Goal: Transaction & Acquisition: Subscribe to service/newsletter

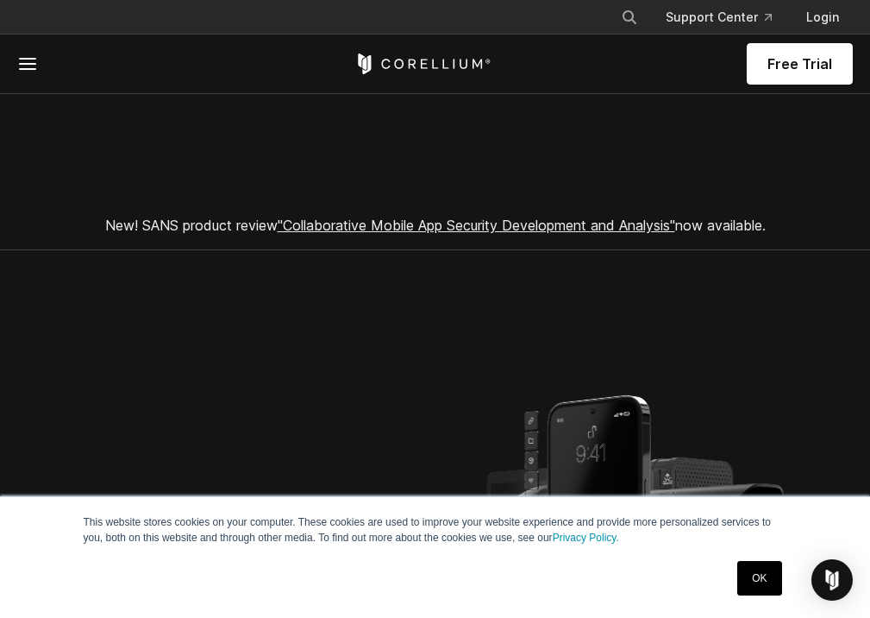
click at [812, 67] on span "Free Trial" at bounding box center [800, 63] width 65 height 21
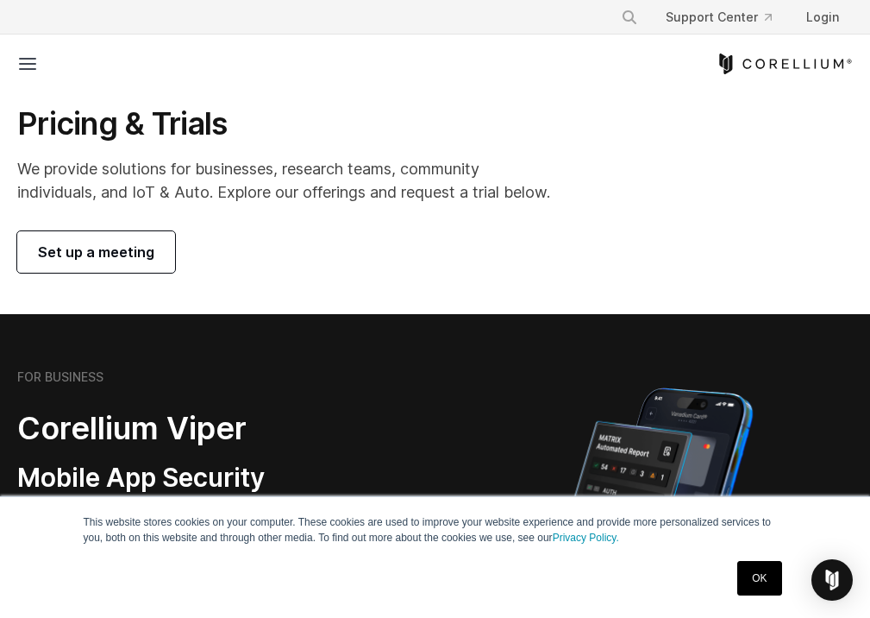
click at [21, 73] on icon at bounding box center [27, 63] width 21 height 21
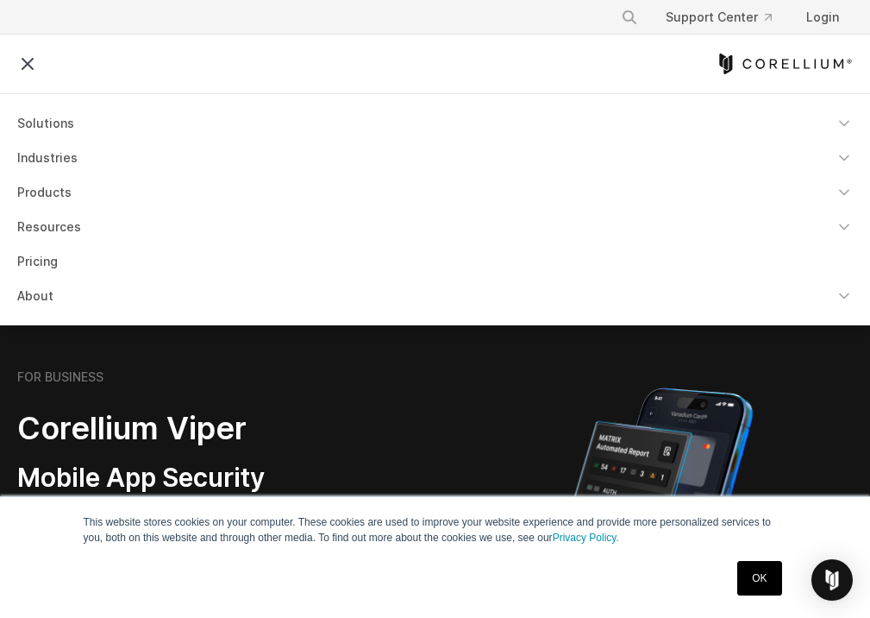
click at [497, 355] on section "FOR BUSINESS Corellium Viper Mobile App Security Testing Security pentesting an…" at bounding box center [435, 530] width 870 height 433
click at [492, 366] on section "FOR BUSINESS Corellium Viper Mobile App Security Testing Security pentesting an…" at bounding box center [435, 530] width 870 height 433
click at [31, 66] on icon at bounding box center [27, 63] width 21 height 21
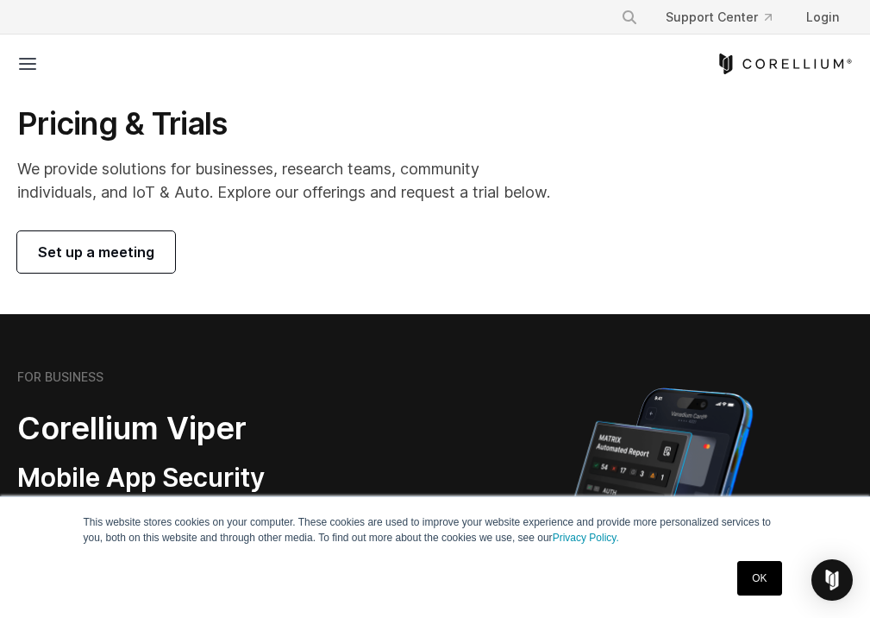
click at [760, 70] on icon "Corellium Home" at bounding box center [784, 63] width 137 height 21
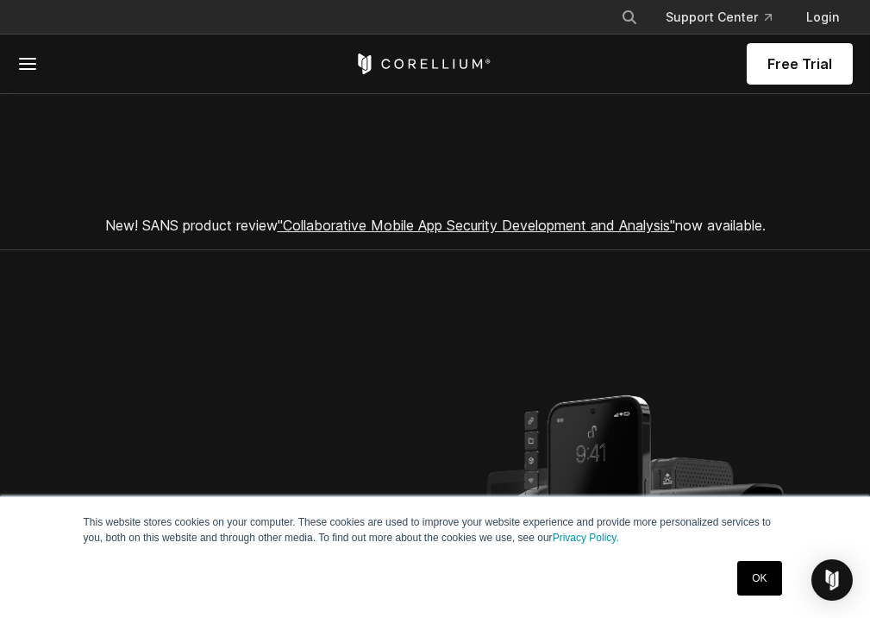
click at [806, 67] on span "Free Trial" at bounding box center [800, 63] width 65 height 21
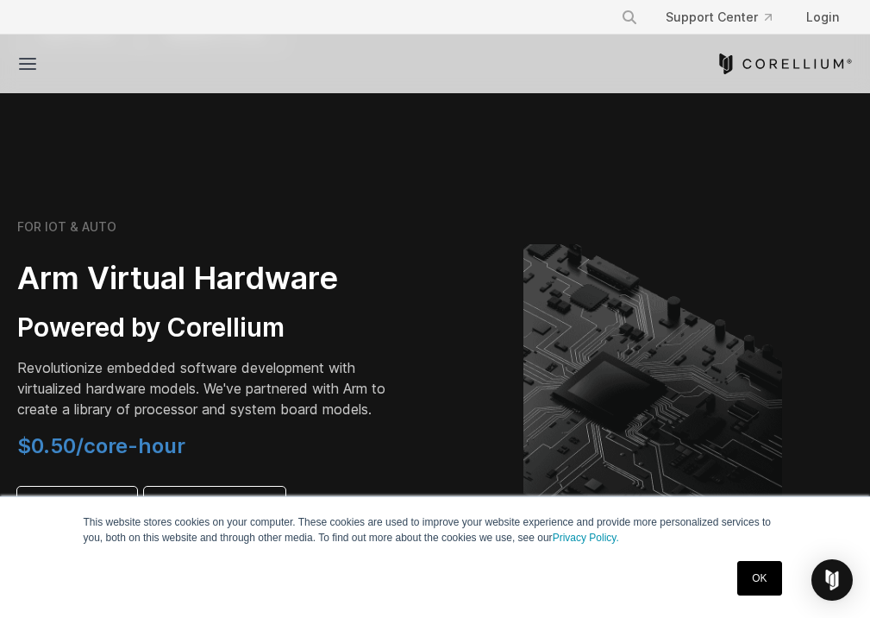
scroll to position [2685, 0]
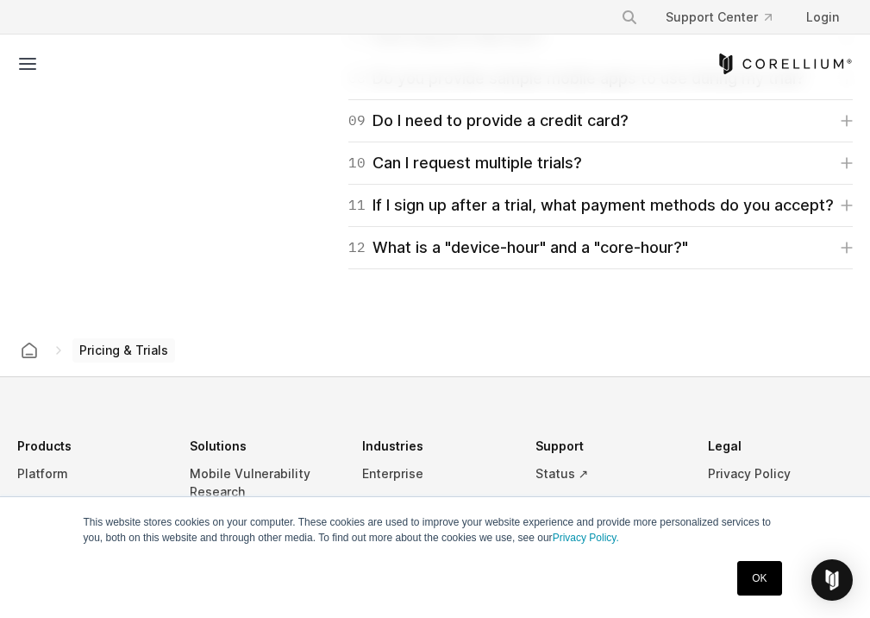
click at [759, 585] on link "OK" at bounding box center [760, 578] width 44 height 35
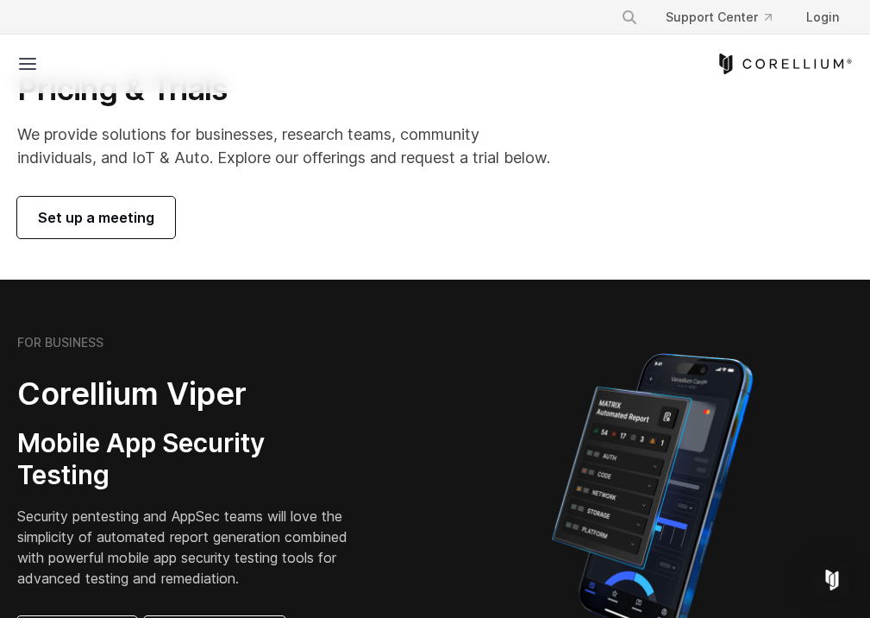
scroll to position [0, 0]
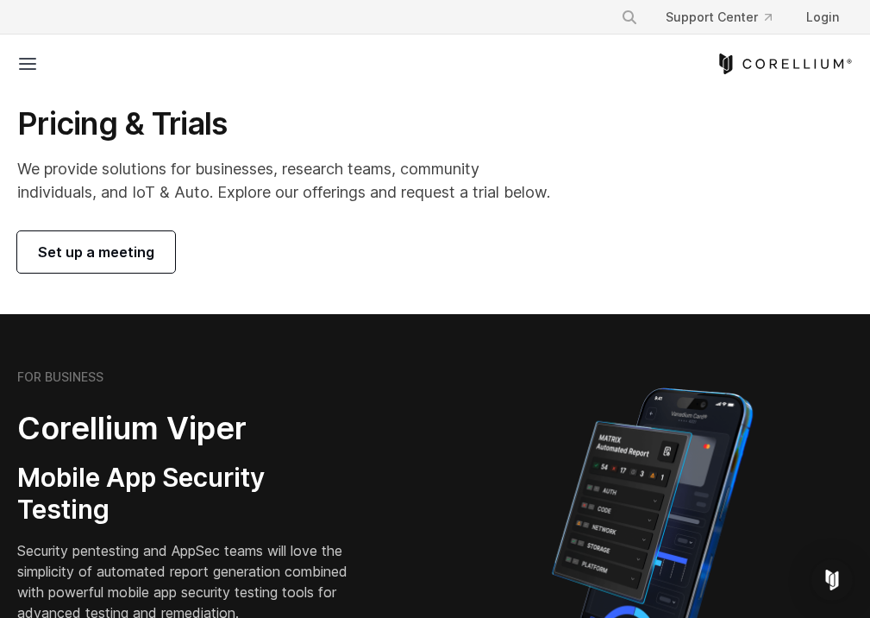
drag, startPoint x: 822, startPoint y: 59, endPoint x: 810, endPoint y: 94, distance: 37.4
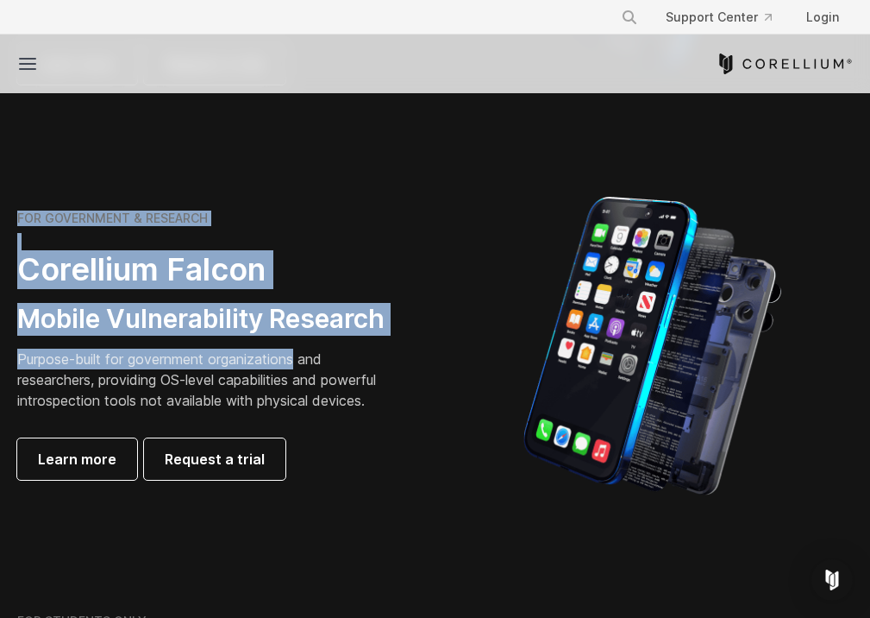
drag, startPoint x: 401, startPoint y: 210, endPoint x: 303, endPoint y: 361, distance: 180.9
click at [303, 361] on div "FOR GOVERNMENT & RESEARCH Corellium Falcon Mobile Vulnerability Research Purpos…" at bounding box center [218, 344] width 436 height 269
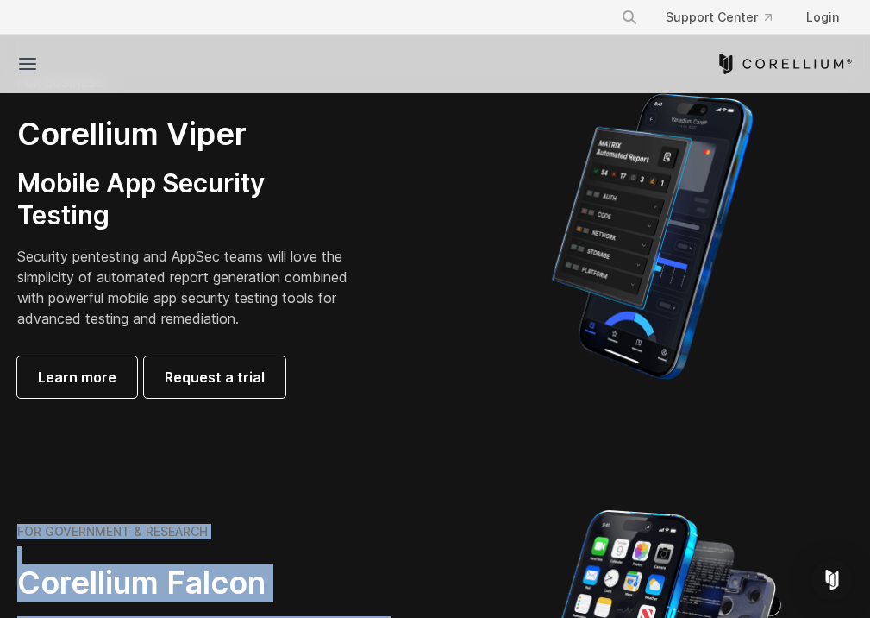
scroll to position [0, 0]
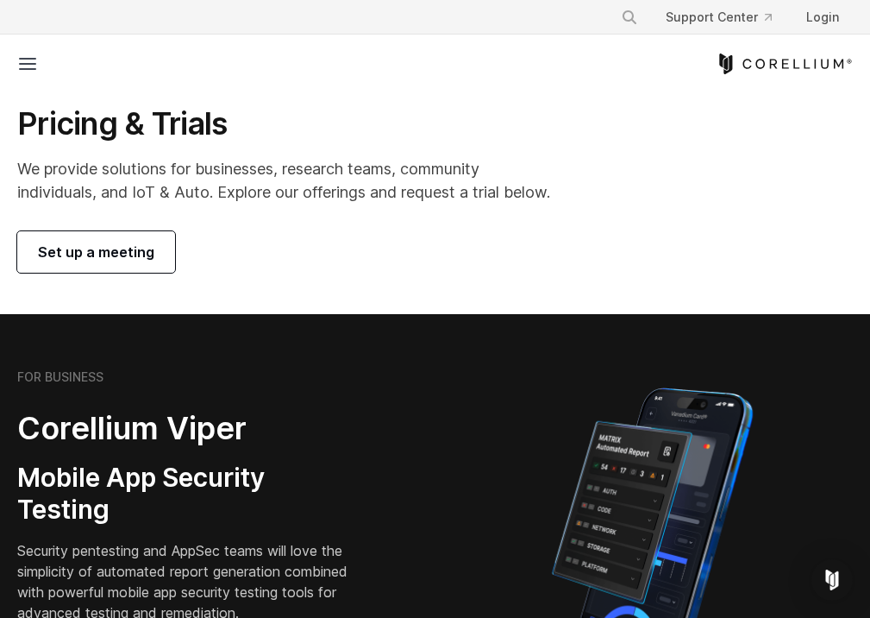
click at [672, 348] on section "FOR BUSINESS Corellium Viper Mobile App Security Testing Security pentesting an…" at bounding box center [435, 530] width 870 height 433
click at [11, 62] on div "Free Trial Solutions Mobile IoT Industries" at bounding box center [435, 64] width 870 height 59
click at [29, 62] on icon at bounding box center [27, 63] width 21 height 21
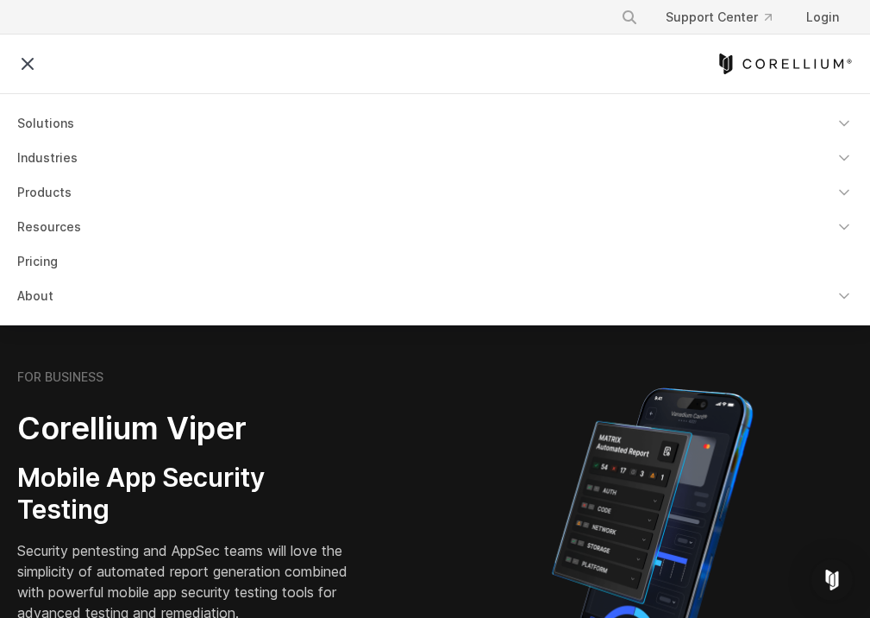
click at [782, 80] on div "Free Trial" at bounding box center [435, 64] width 836 height 59
click at [784, 66] on icon "Corellium Home" at bounding box center [784, 63] width 137 height 21
click at [752, 62] on icon "Corellium Home" at bounding box center [784, 63] width 137 height 21
click at [532, 552] on img at bounding box center [653, 531] width 260 height 302
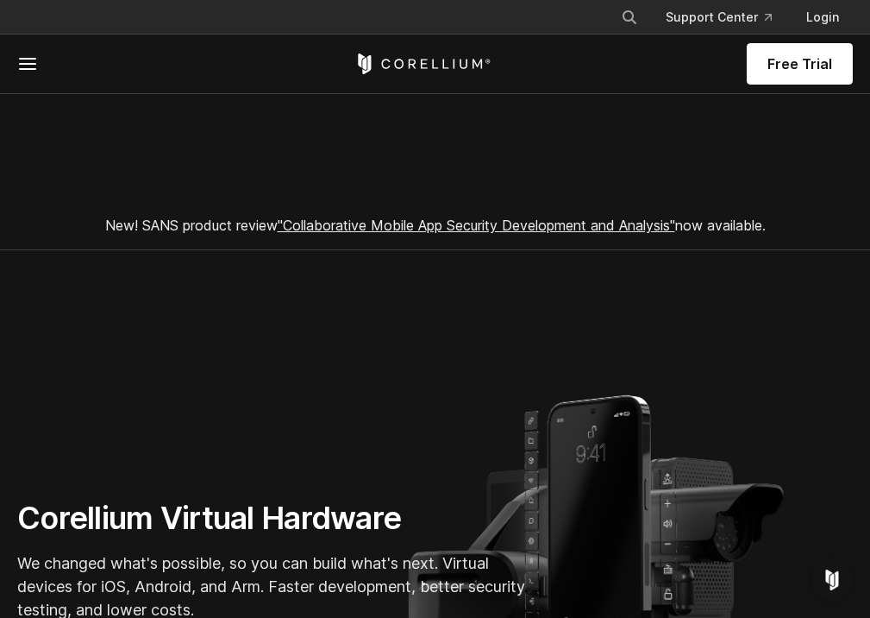
click at [812, 47] on link "Free Trial" at bounding box center [800, 63] width 106 height 41
